Goal: Information Seeking & Learning: Check status

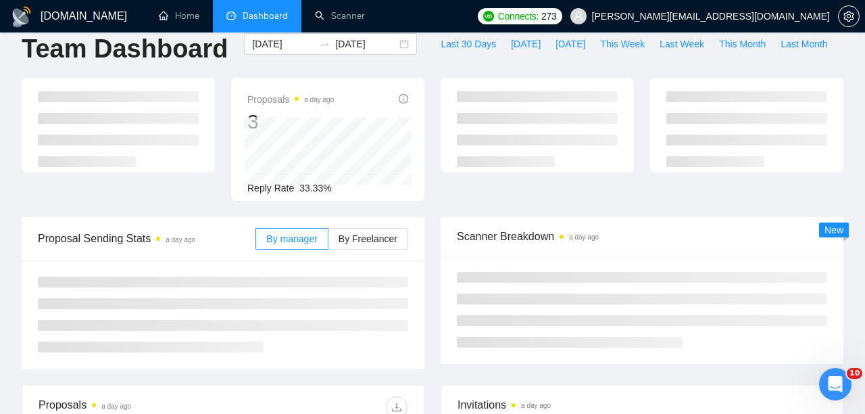
scroll to position [1, 0]
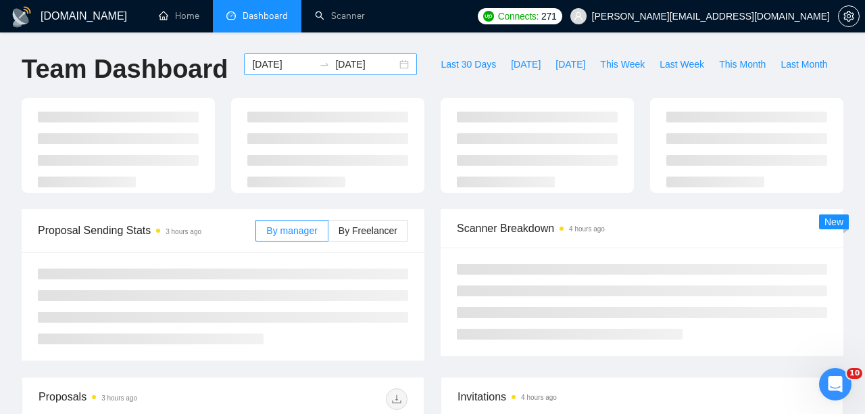
click at [291, 63] on input "[DATE]" at bounding box center [283, 64] width 62 height 15
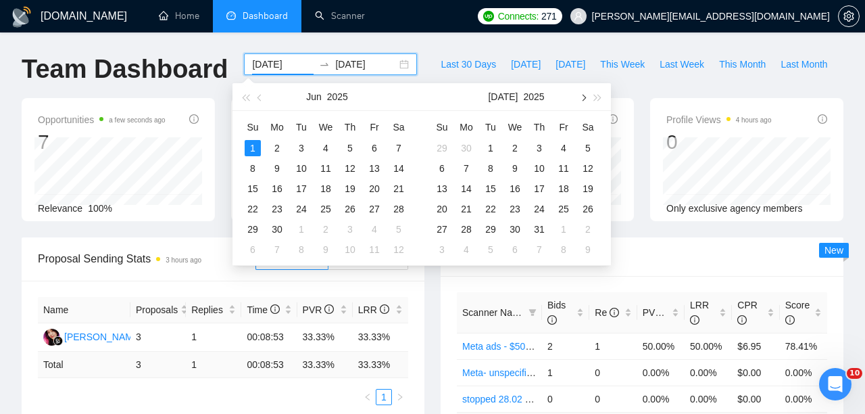
click at [581, 101] on button "button" at bounding box center [582, 96] width 15 height 27
type input "[DATE]"
click at [564, 164] on div "12" at bounding box center [564, 168] width 16 height 16
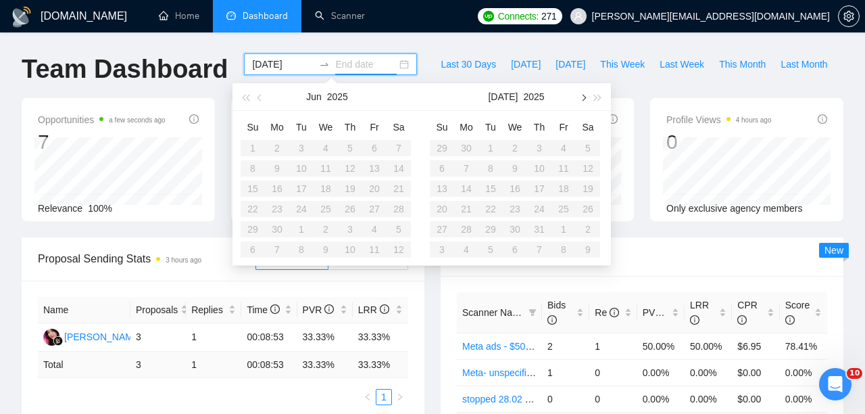
click at [586, 91] on button "button" at bounding box center [582, 96] width 15 height 27
type input "[DATE]"
click at [562, 171] on div "12" at bounding box center [564, 168] width 16 height 16
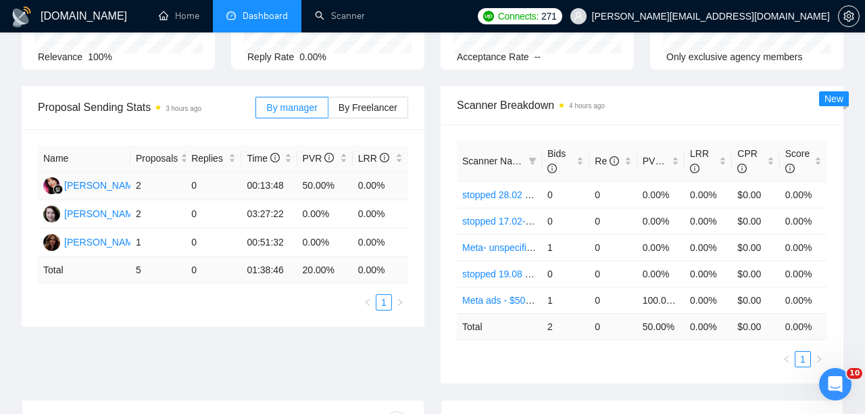
scroll to position [156, 0]
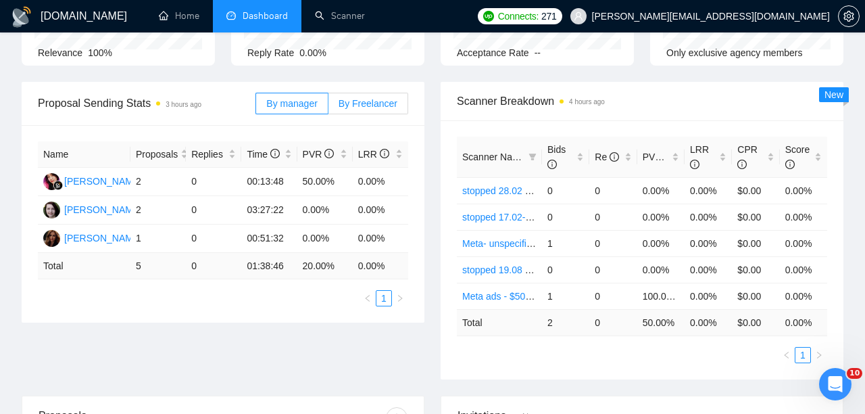
click at [365, 110] on label "By Freelancer" at bounding box center [369, 104] width 80 height 22
click at [329, 107] on input "By Freelancer" at bounding box center [329, 107] width 0 height 0
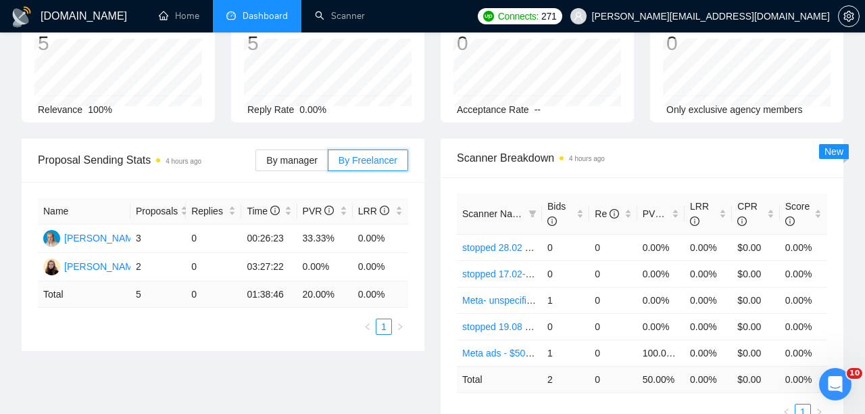
scroll to position [0, 0]
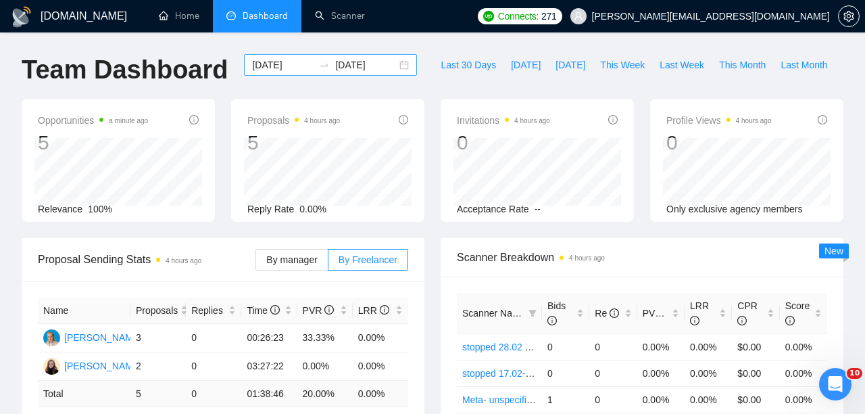
click at [284, 65] on input "[DATE]" at bounding box center [283, 64] width 62 height 15
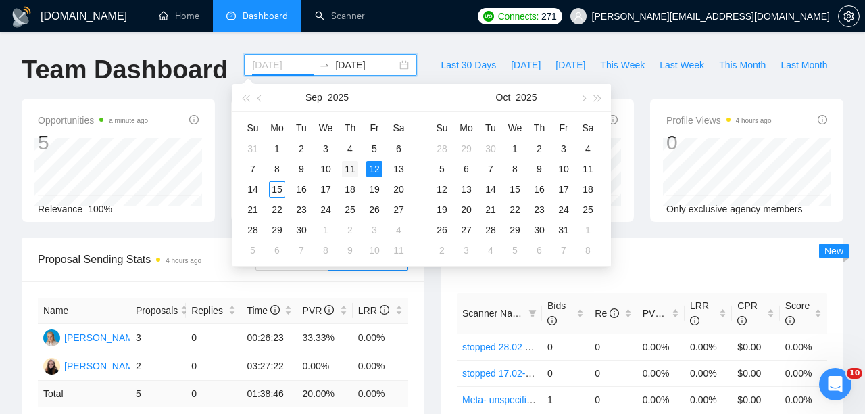
type input "[DATE]"
click at [354, 170] on div "11" at bounding box center [350, 169] width 16 height 16
type input "[DATE]"
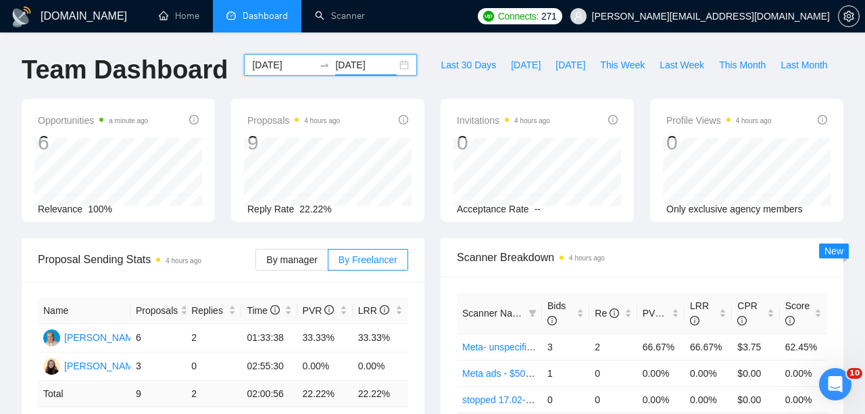
click at [291, 67] on input "[DATE]" at bounding box center [283, 64] width 62 height 15
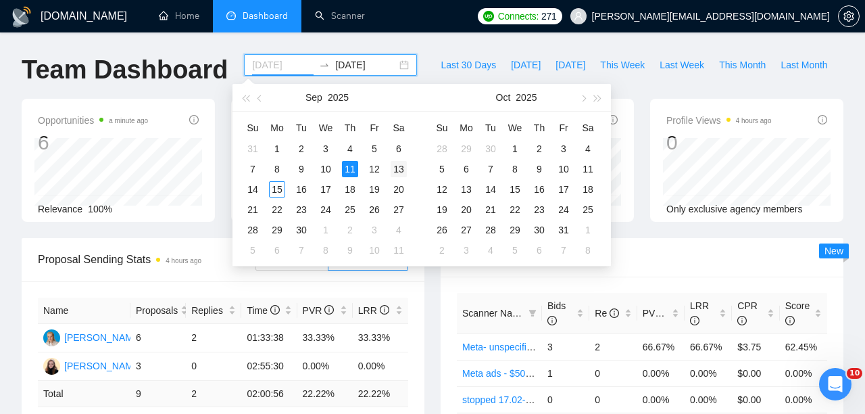
type input "[DATE]"
click at [396, 170] on div "13" at bounding box center [399, 169] width 16 height 16
type input "[DATE]"
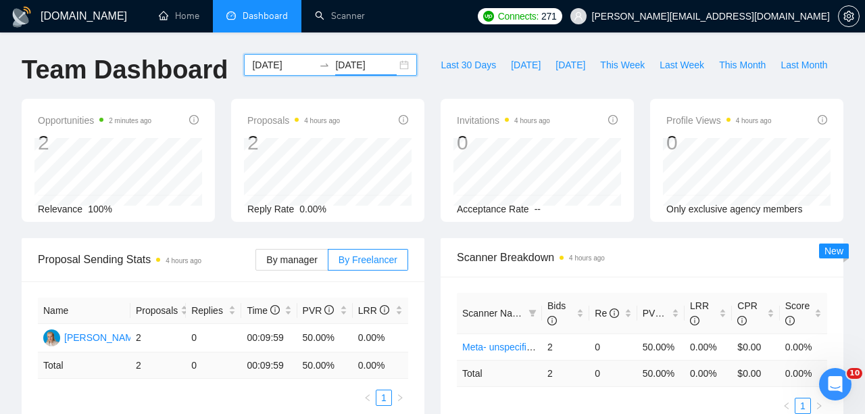
click at [297, 62] on input "[DATE]" at bounding box center [283, 64] width 62 height 15
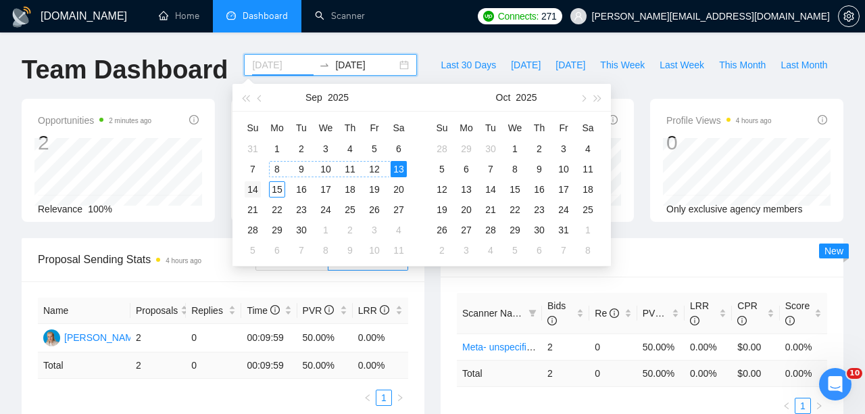
type input "[DATE]"
click at [245, 188] on div "14" at bounding box center [253, 189] width 16 height 16
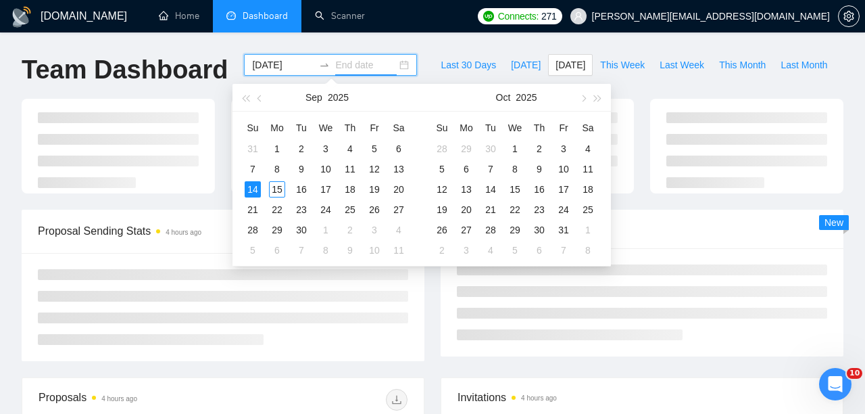
type input "[DATE]"
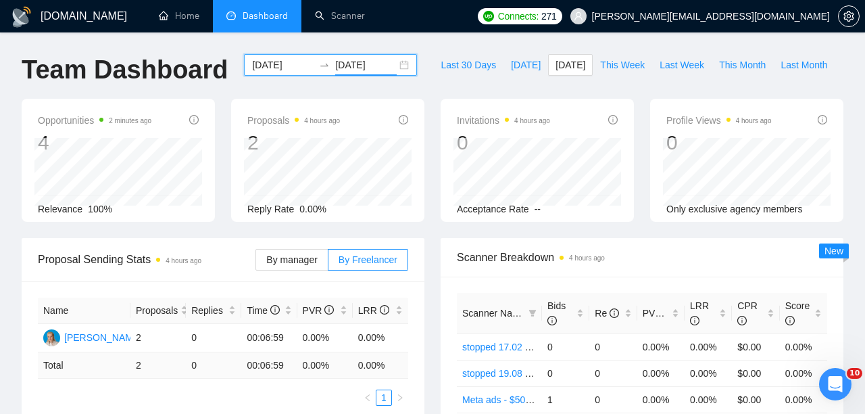
click at [289, 72] on div "[DATE] [DATE]" at bounding box center [330, 65] width 173 height 22
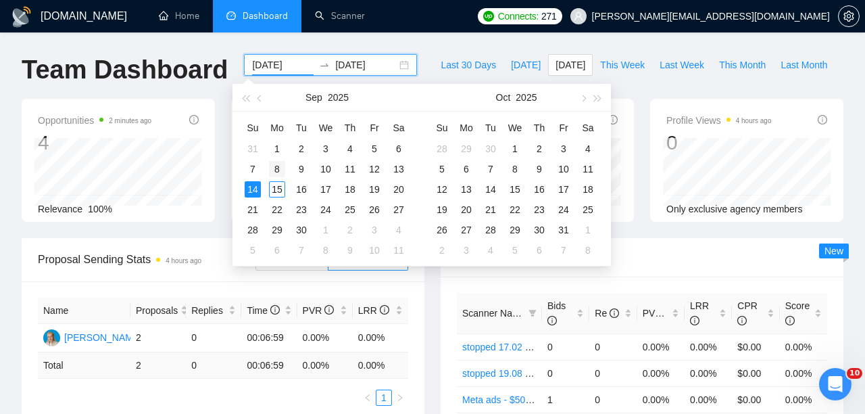
type input "[DATE]"
click at [280, 169] on div "8" at bounding box center [277, 169] width 16 height 16
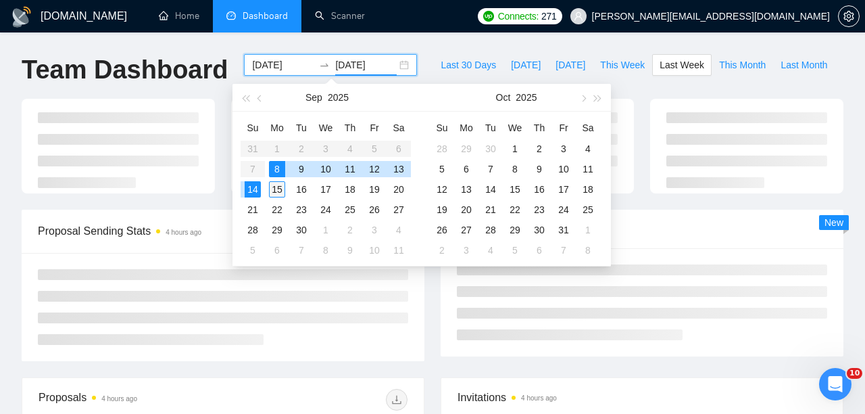
type input "[DATE]"
click at [275, 187] on div "15" at bounding box center [277, 189] width 16 height 16
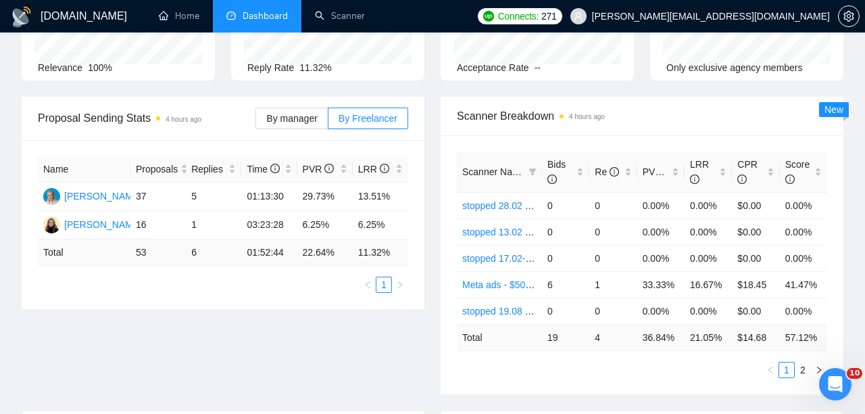
scroll to position [158, 0]
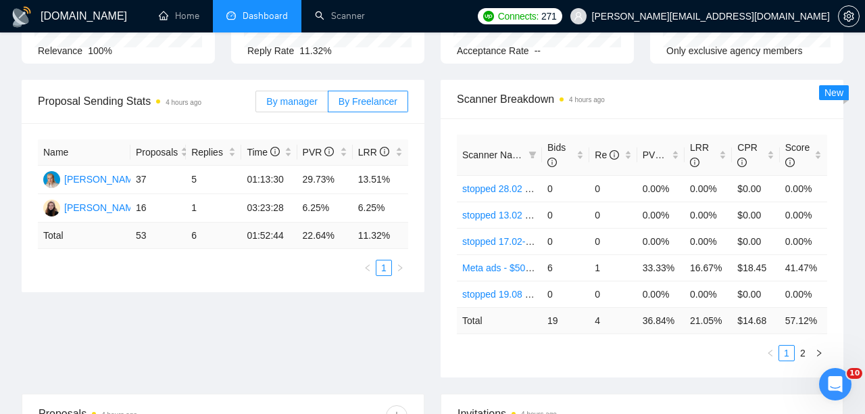
click at [301, 104] on span "By manager" at bounding box center [291, 101] width 51 height 11
click at [256, 105] on input "By manager" at bounding box center [256, 105] width 0 height 0
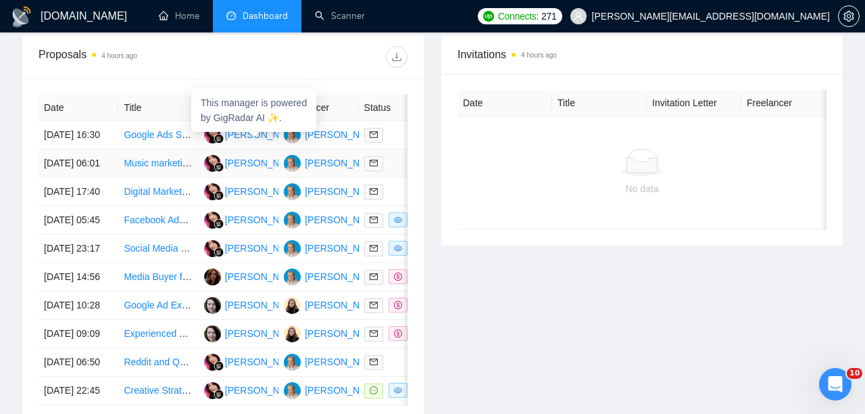
scroll to position [518, 0]
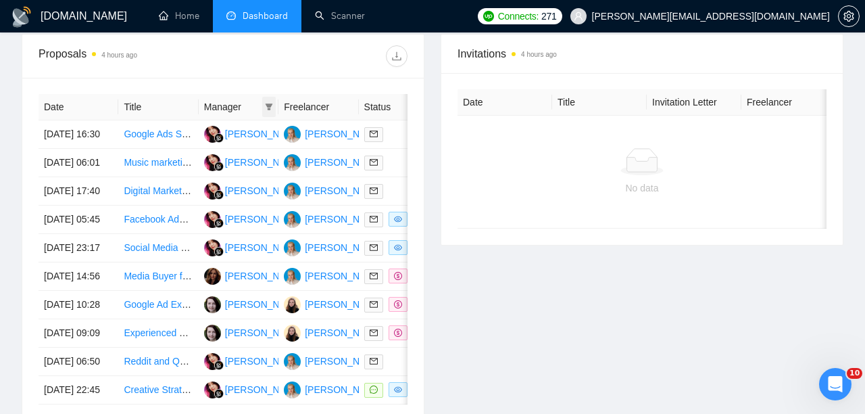
click at [266, 107] on icon "filter" at bounding box center [269, 107] width 8 height 8
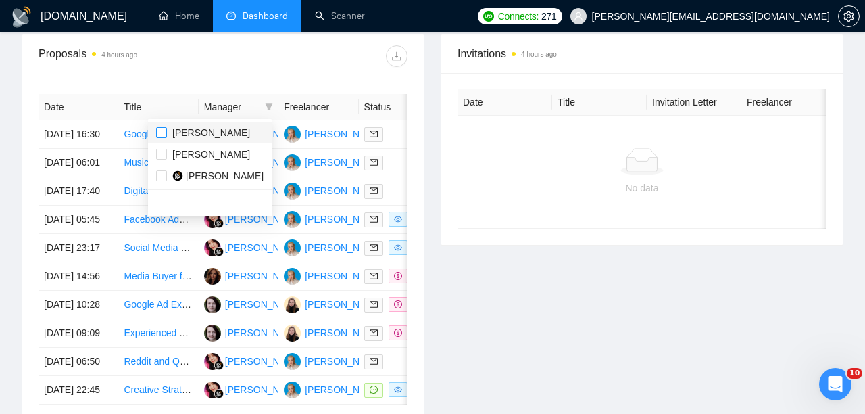
click at [157, 132] on input "checkbox" at bounding box center [161, 132] width 11 height 11
click at [172, 93] on div "Date Title Manager Freelancer Status [DATE] 16:30 Google Ads Specialist Needed …" at bounding box center [223, 263] width 402 height 370
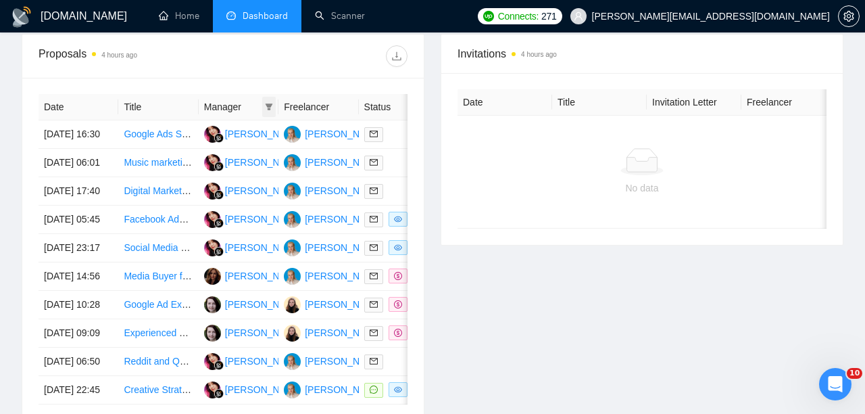
click at [268, 108] on icon "filter" at bounding box center [269, 106] width 7 height 7
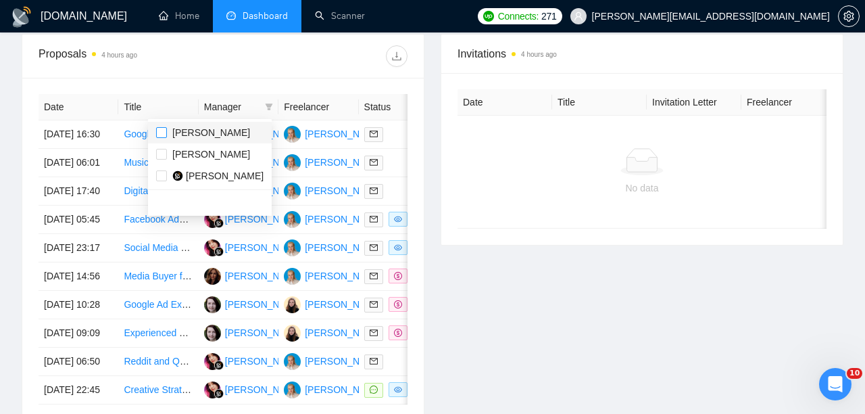
click at [159, 138] on label at bounding box center [161, 132] width 11 height 15
click at [159, 138] on input "checkbox" at bounding box center [161, 132] width 11 height 11
checkbox input "false"
click at [159, 152] on input "checkbox" at bounding box center [161, 154] width 11 height 11
checkbox input "true"
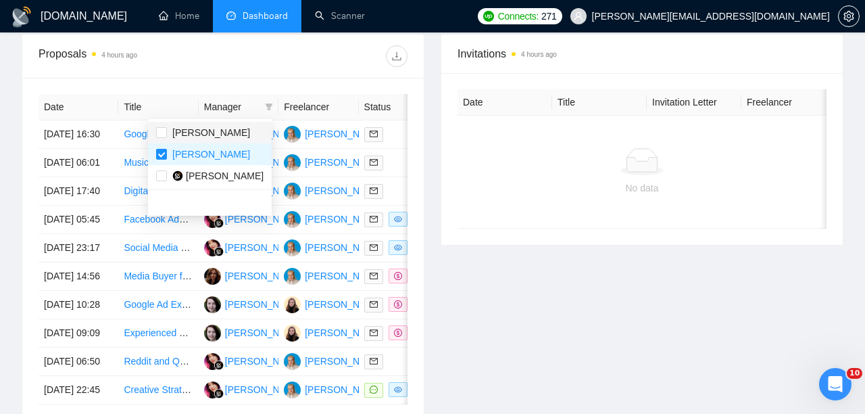
click at [164, 124] on li "[PERSON_NAME]" at bounding box center [210, 133] width 124 height 22
checkbox input "true"
click at [174, 89] on div "Date Title Manager Freelancer Status [DATE] 16:30 Google Ads Specialist Needed …" at bounding box center [223, 263] width 402 height 370
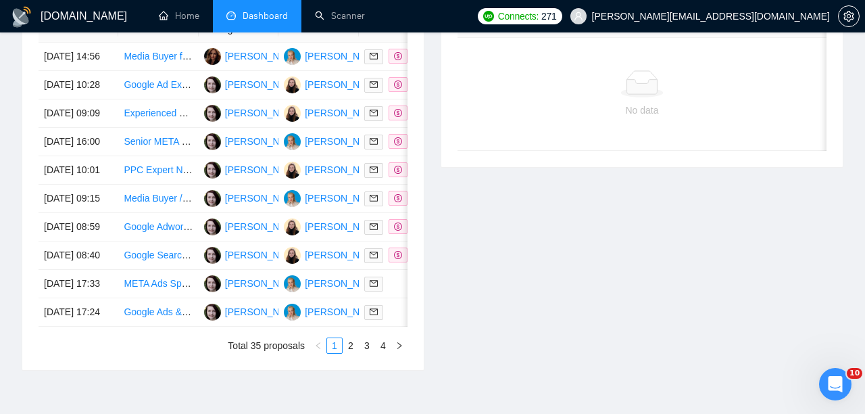
scroll to position [586, 0]
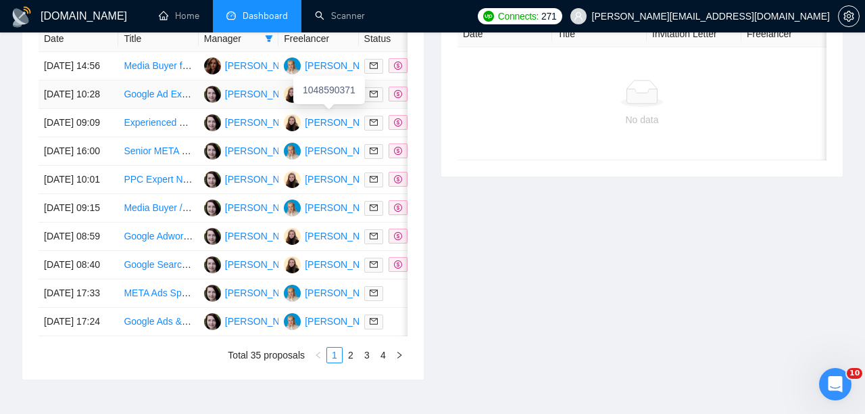
click at [365, 91] on div "1048590371" at bounding box center [329, 90] width 72 height 28
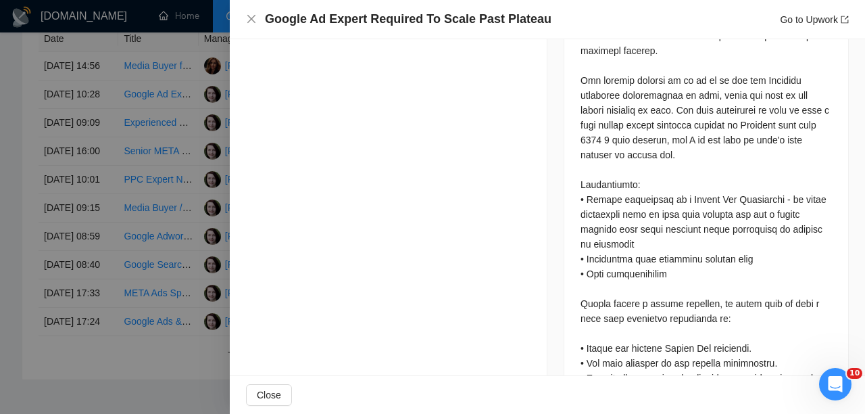
scroll to position [950, 0]
click at [195, 247] on div at bounding box center [432, 207] width 865 height 414
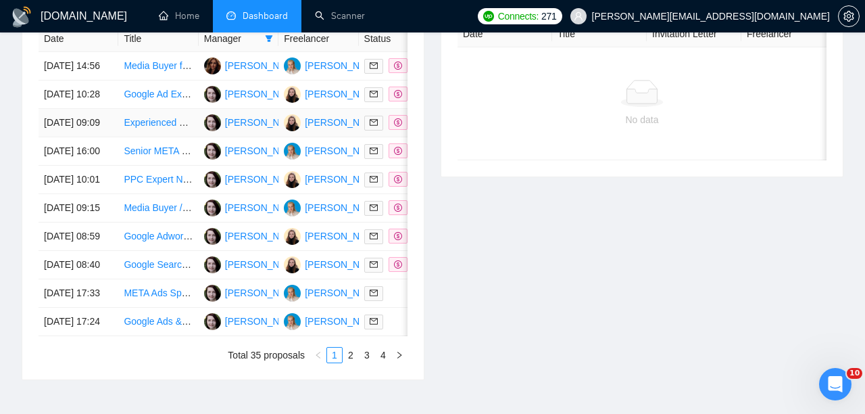
click at [379, 137] on td at bounding box center [399, 123] width 80 height 28
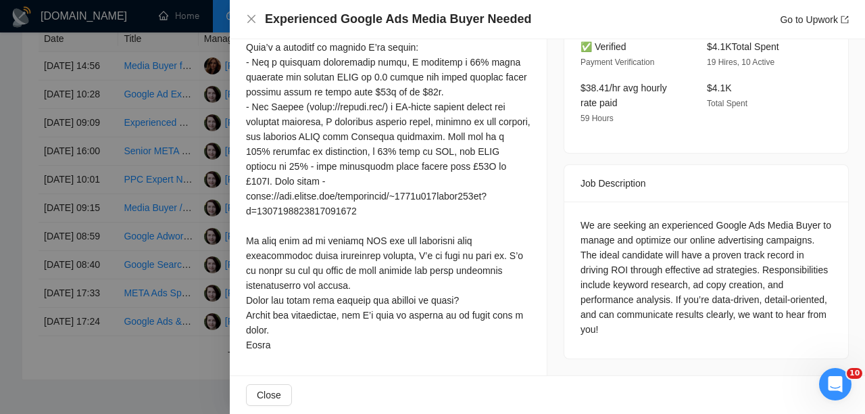
click at [139, 316] on div at bounding box center [432, 207] width 865 height 414
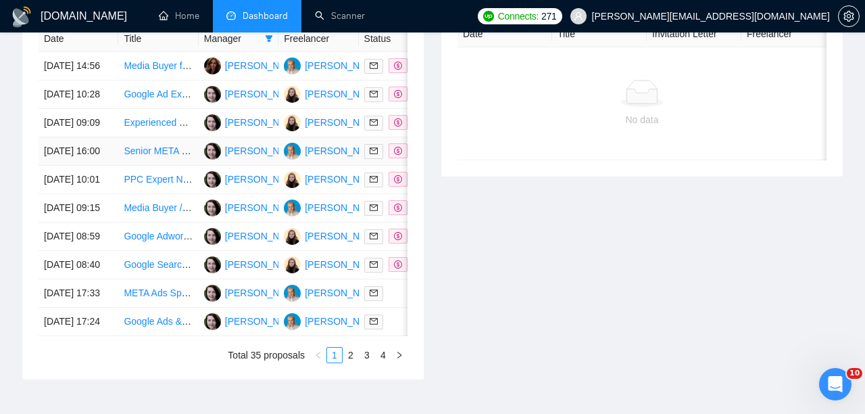
click at [377, 166] on td at bounding box center [399, 151] width 80 height 28
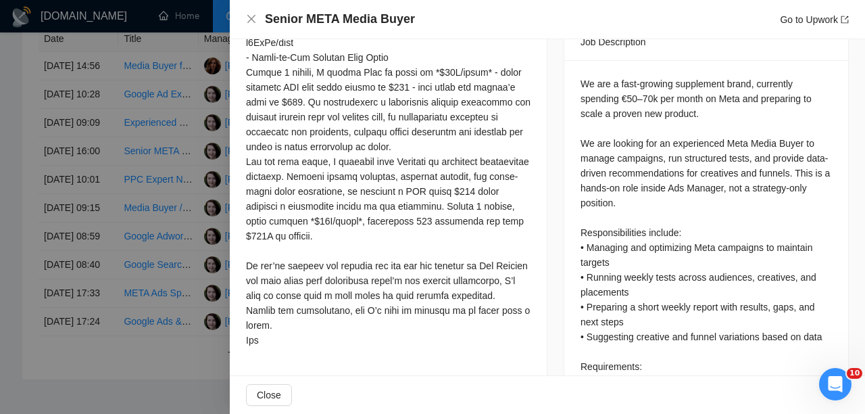
scroll to position [581, 0]
click at [226, 227] on div at bounding box center [432, 207] width 865 height 414
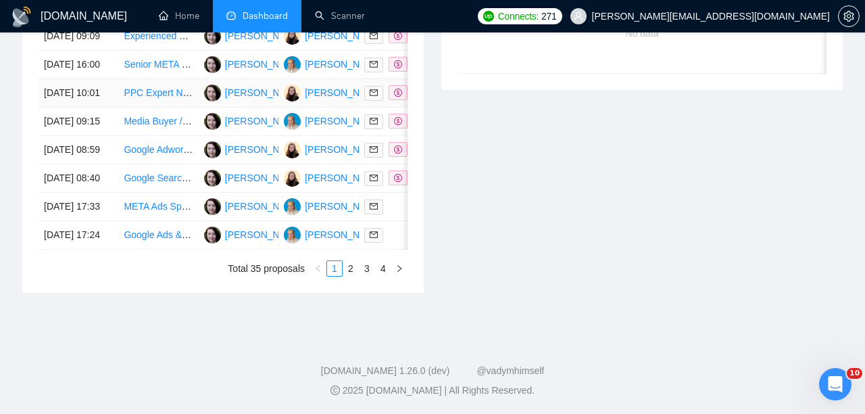
scroll to position [801, 0]
click at [351, 270] on link "2" at bounding box center [350, 268] width 15 height 15
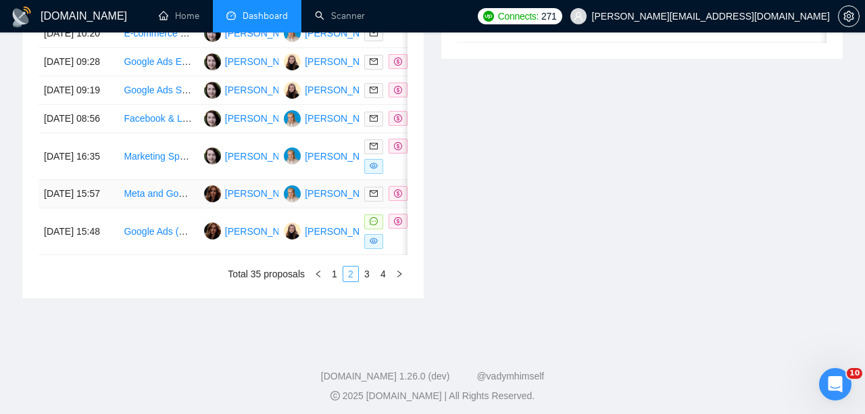
scroll to position [790, 0]
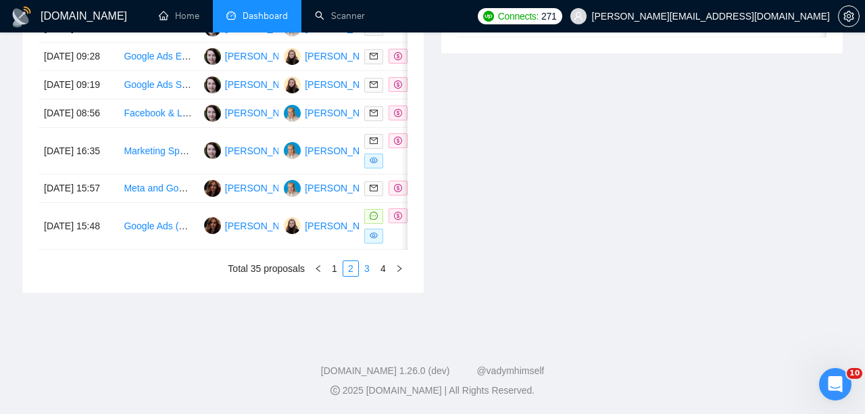
click at [364, 276] on link "3" at bounding box center [367, 268] width 15 height 15
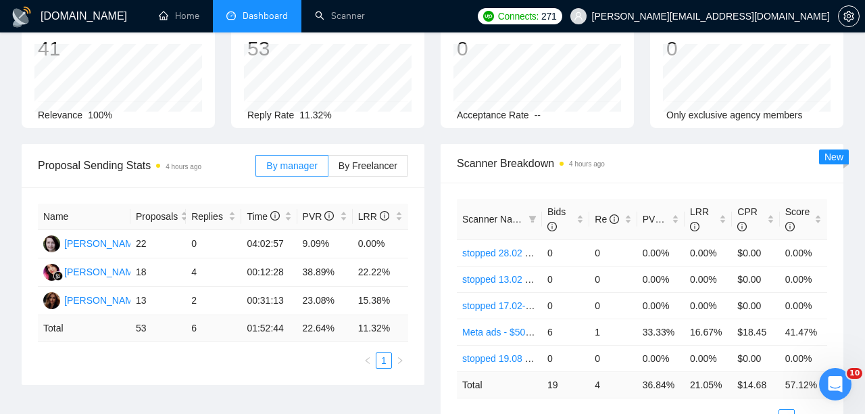
scroll to position [95, 0]
click at [352, 162] on span "By Freelancer" at bounding box center [368, 164] width 59 height 11
click at [329, 168] on input "By Freelancer" at bounding box center [329, 168] width 0 height 0
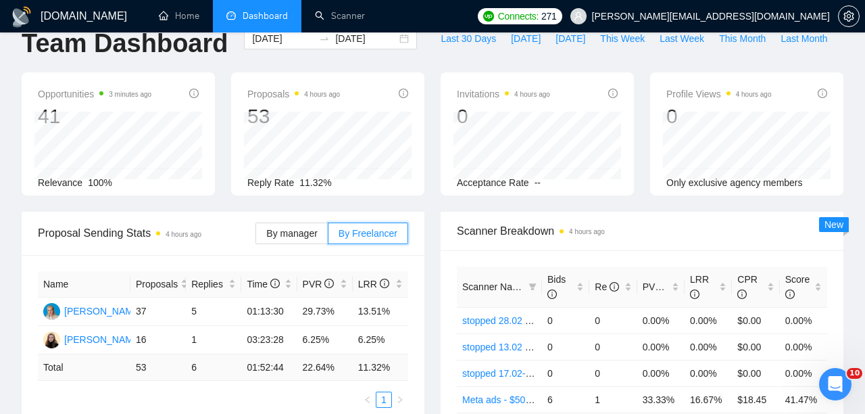
scroll to position [0, 0]
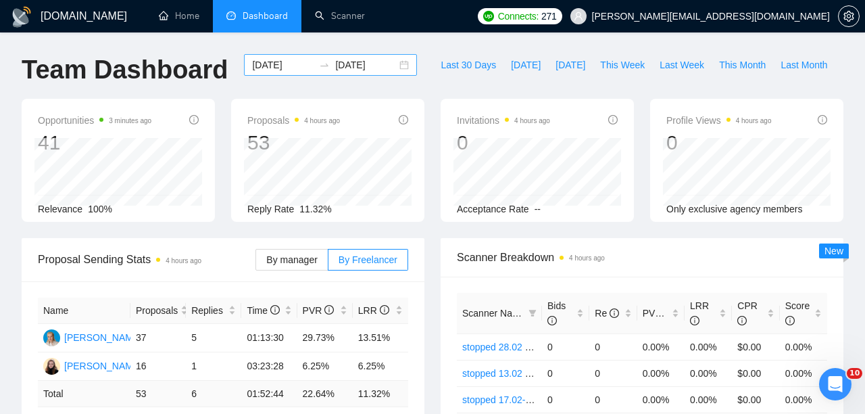
click at [298, 70] on input "[DATE]" at bounding box center [283, 64] width 62 height 15
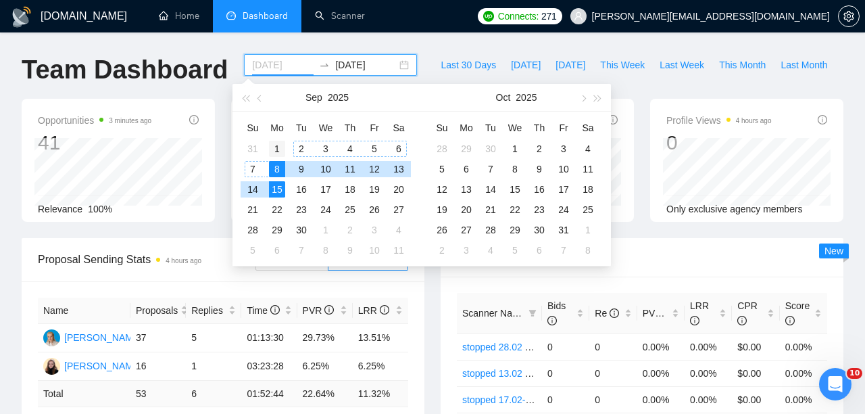
type input "[DATE]"
click at [272, 147] on div "1" at bounding box center [277, 149] width 16 height 16
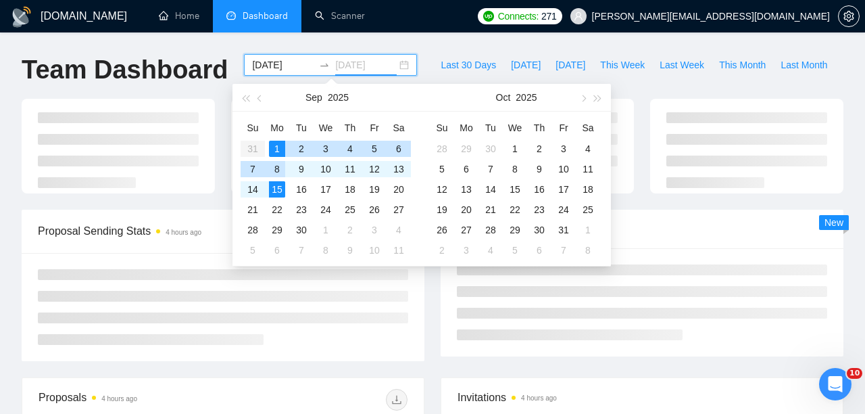
click at [280, 171] on div "8" at bounding box center [277, 169] width 16 height 16
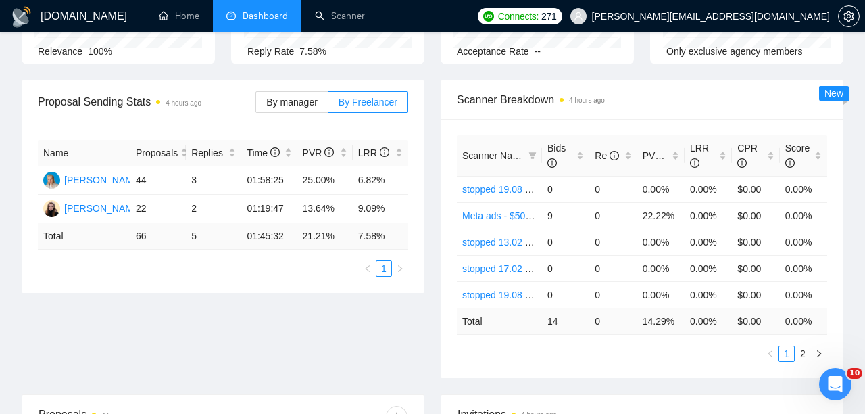
scroll to position [153, 0]
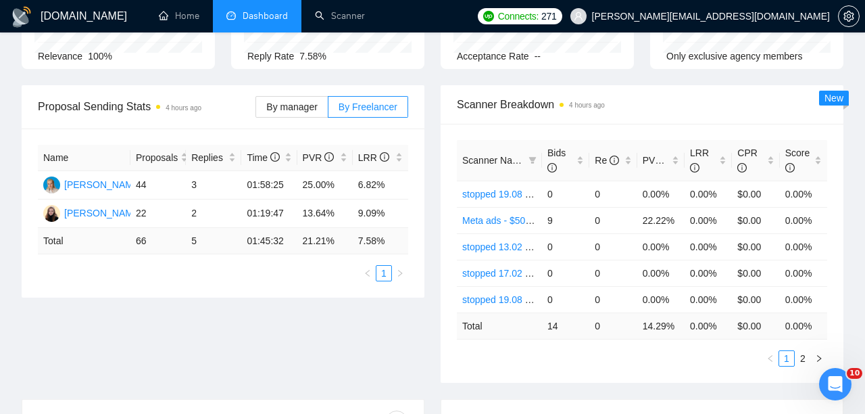
click at [224, 127] on div "Proposal Sending Stats 4 hours ago By manager By Freelancer" at bounding box center [223, 106] width 370 height 43
click at [278, 114] on label "By manager" at bounding box center [292, 107] width 72 height 22
click at [256, 110] on input "By manager" at bounding box center [256, 110] width 0 height 0
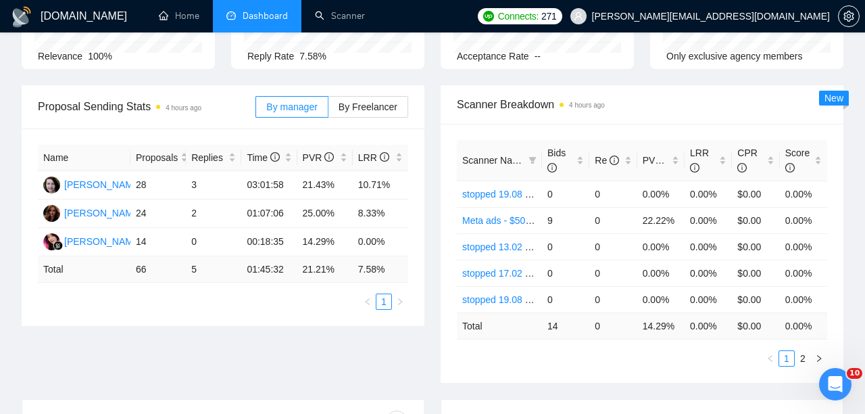
click at [366, 118] on div "By manager By Freelancer" at bounding box center [332, 106] width 153 height 43
click at [365, 113] on label "By Freelancer" at bounding box center [369, 107] width 80 height 22
click at [329, 110] on input "By Freelancer" at bounding box center [329, 110] width 0 height 0
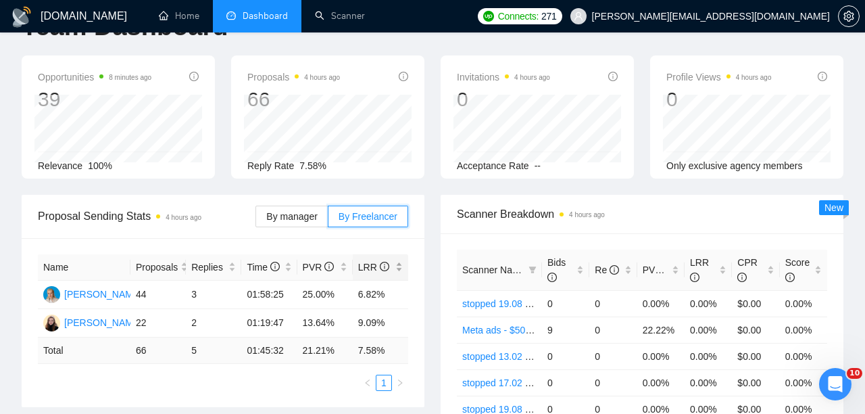
scroll to position [0, 0]
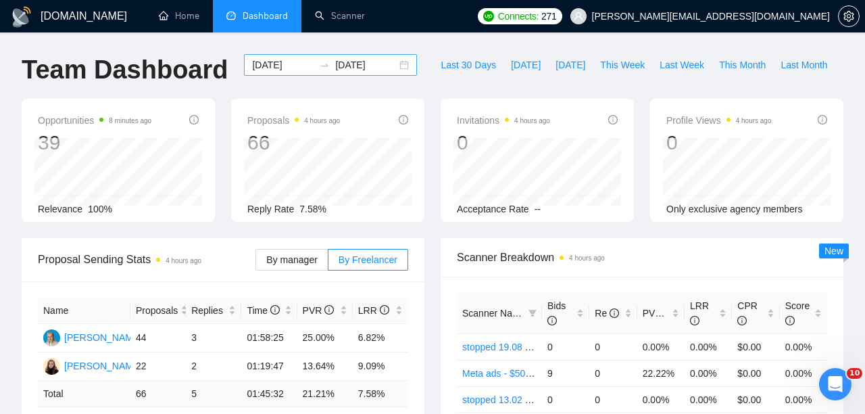
click at [372, 68] on input "[DATE]" at bounding box center [366, 64] width 62 height 15
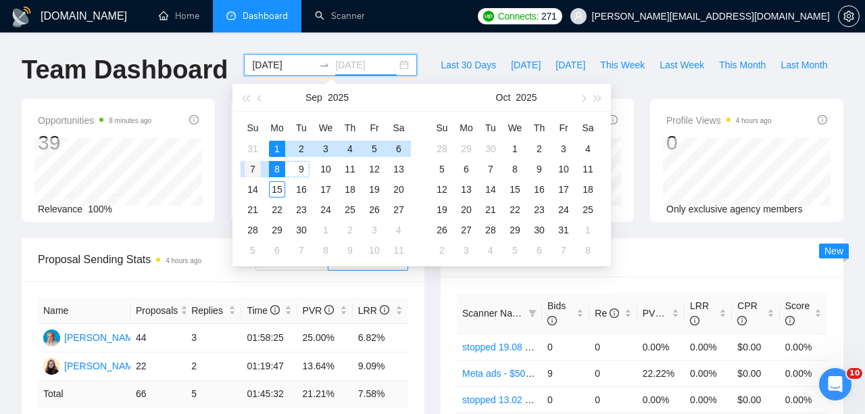
type input "[DATE]"
click at [255, 168] on div "7" at bounding box center [253, 169] width 16 height 16
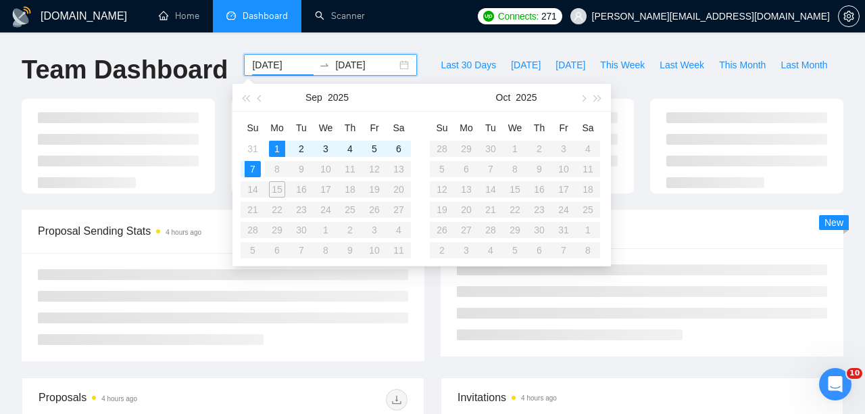
click at [226, 266] on div at bounding box center [223, 307] width 403 height 108
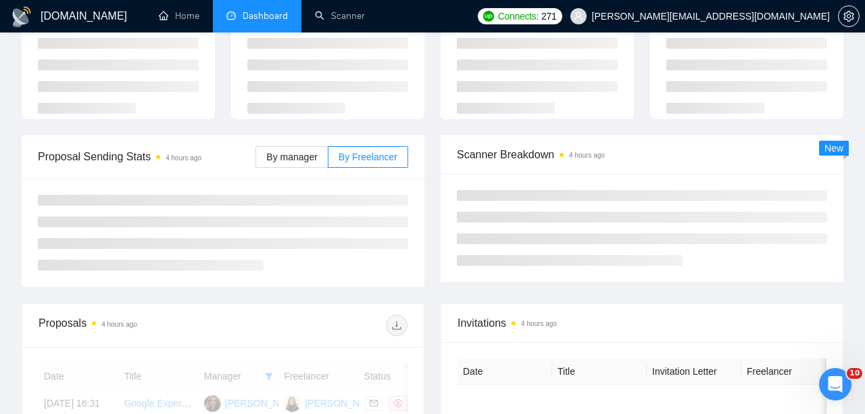
scroll to position [114, 0]
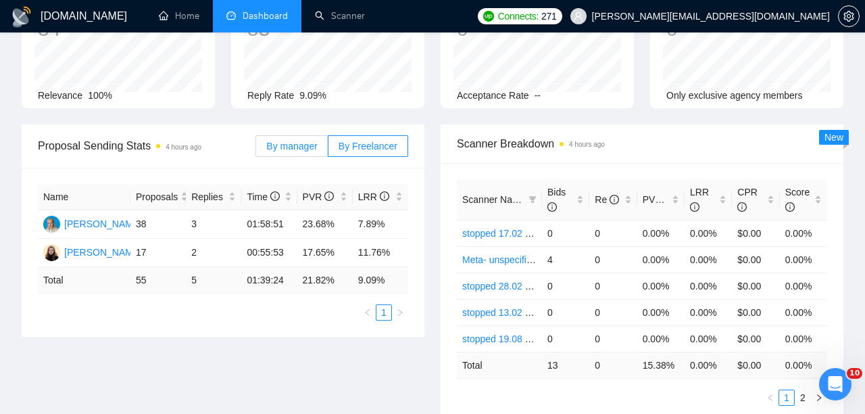
click at [295, 141] on span "By manager" at bounding box center [291, 146] width 51 height 11
click at [256, 149] on input "By manager" at bounding box center [256, 149] width 0 height 0
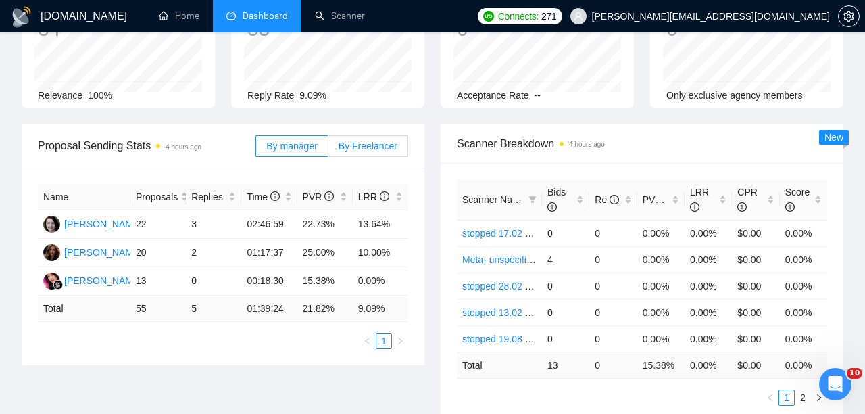
click at [370, 143] on span "By Freelancer" at bounding box center [368, 146] width 59 height 11
click at [329, 149] on input "By Freelancer" at bounding box center [329, 149] width 0 height 0
